Goal: Task Accomplishment & Management: Use online tool/utility

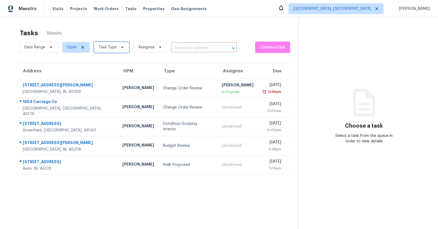
click at [120, 45] on icon at bounding box center [122, 47] width 4 height 4
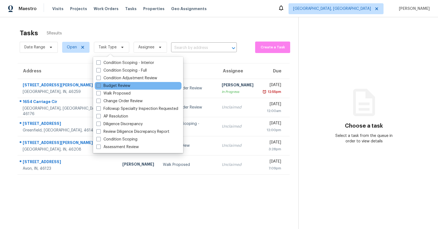
click at [106, 86] on label "Budget Review" at bounding box center [113, 85] width 34 height 5
click at [100, 86] on input "Budget Review" at bounding box center [98, 85] width 4 height 4
checkbox input "true"
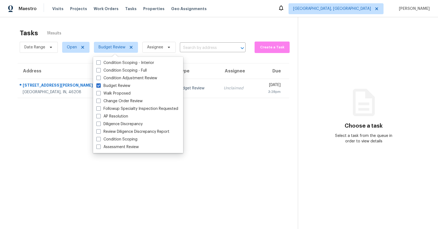
click at [117, 27] on div "Tasks 1 Results" at bounding box center [159, 33] width 278 height 14
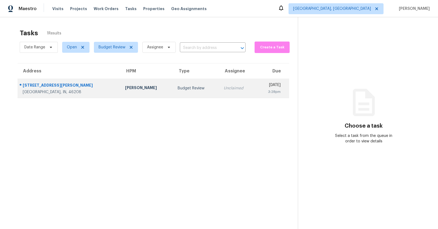
click at [223, 89] on div "Unclaimed" at bounding box center [237, 88] width 28 height 5
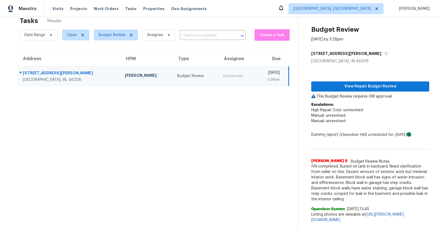
scroll to position [17, 0]
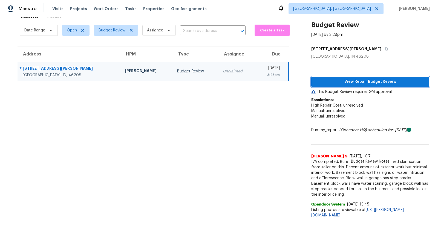
click at [380, 85] on button "View Repair Budget Review" at bounding box center [370, 82] width 118 height 10
